Goal: Transaction & Acquisition: Purchase product/service

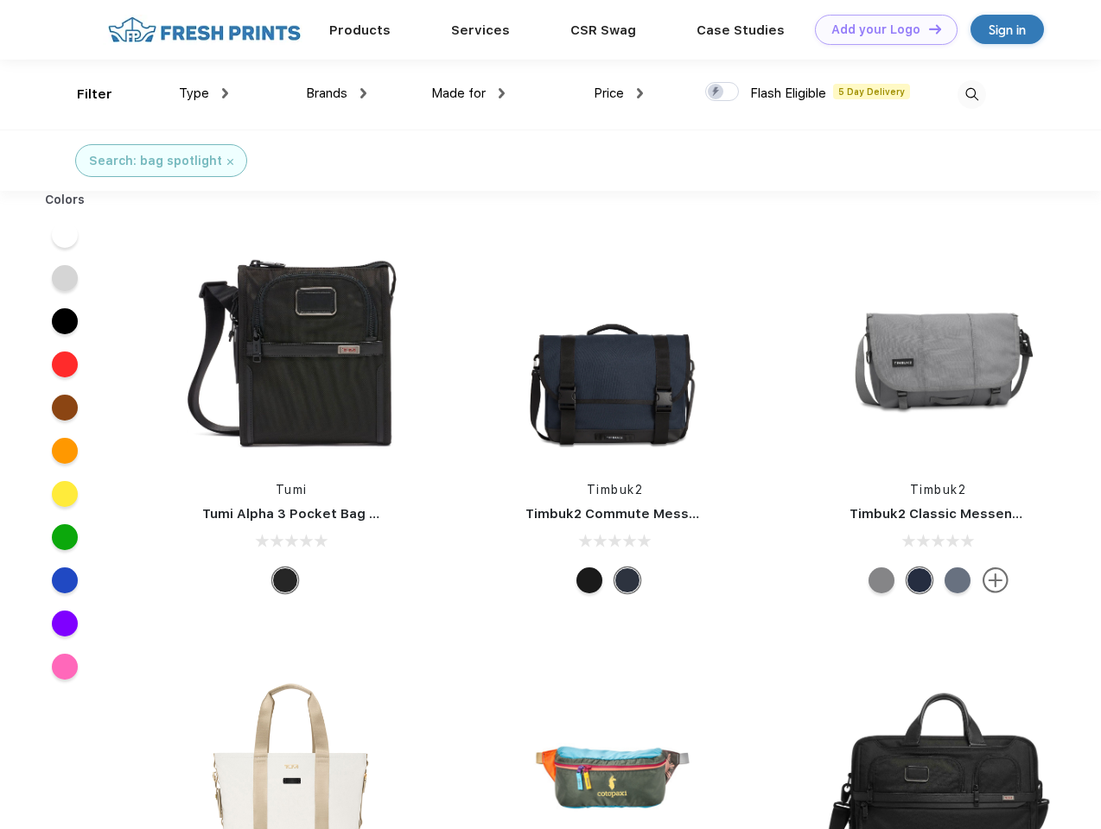
scroll to position [1, 0]
click at [880, 29] on link "Add your Logo Design Tool" at bounding box center [886, 30] width 143 height 30
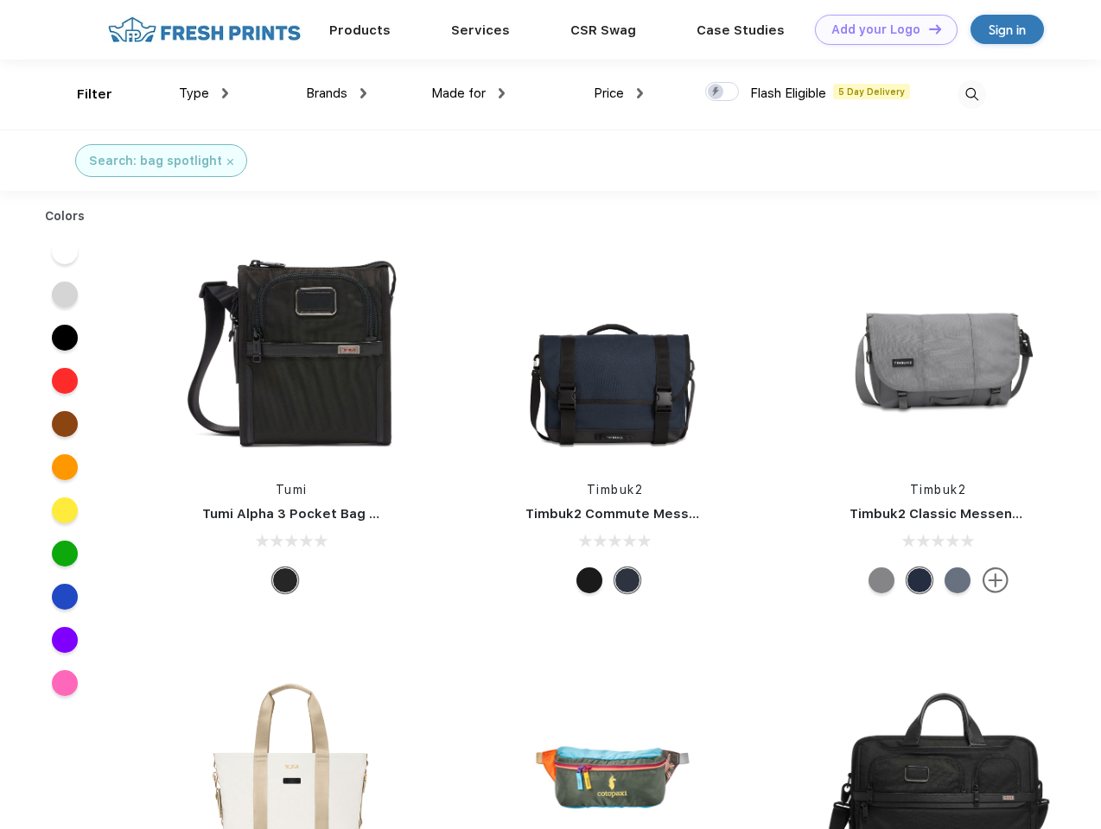
click at [0, 0] on div "Design Tool" at bounding box center [0, 0] width 0 height 0
click at [927, 29] on link "Add your Logo Design Tool" at bounding box center [886, 30] width 143 height 30
click at [83, 94] on div "Filter" at bounding box center [94, 95] width 35 height 20
click at [204, 93] on span "Type" at bounding box center [194, 94] width 30 height 16
click at [336, 93] on span "Brands" at bounding box center [326, 94] width 41 height 16
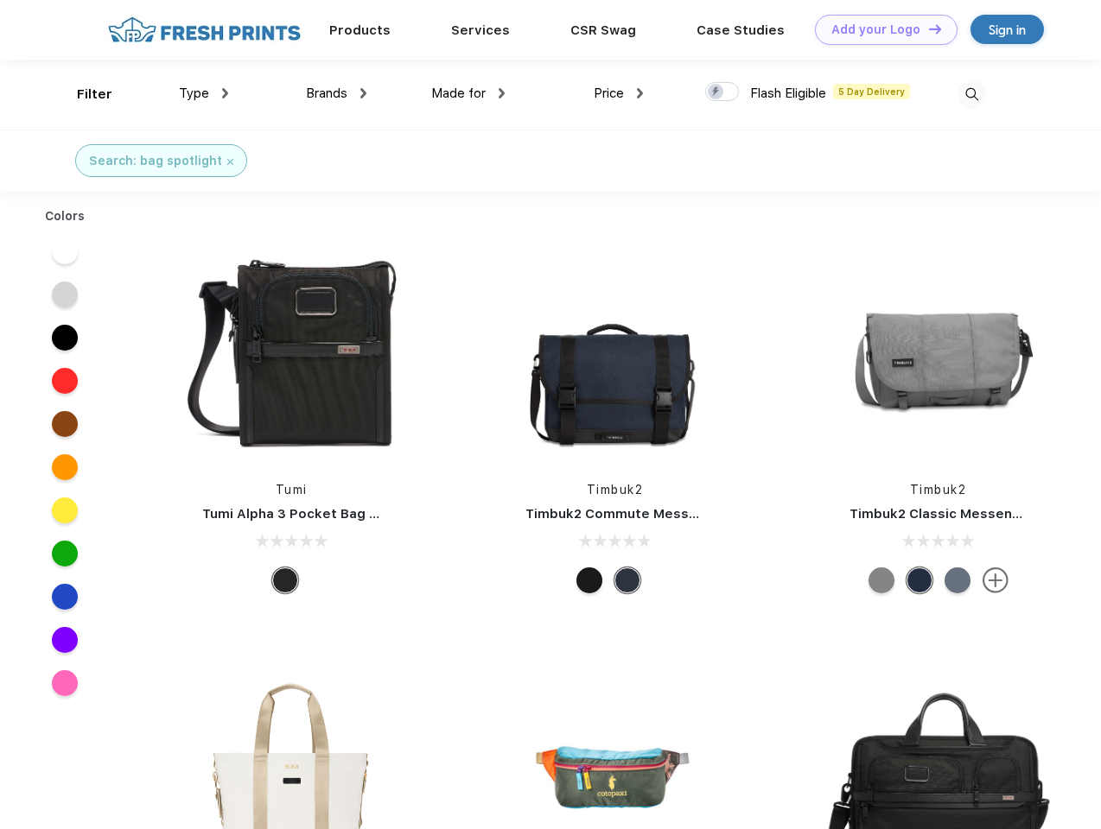
click at [468, 93] on span "Made for" at bounding box center [458, 94] width 54 height 16
click at [619, 93] on span "Price" at bounding box center [609, 94] width 30 height 16
click at [722, 92] on div at bounding box center [722, 91] width 34 height 19
click at [716, 92] on input "checkbox" at bounding box center [710, 86] width 11 height 11
click at [971, 94] on img at bounding box center [971, 94] width 29 height 29
